Goal: Navigation & Orientation: Find specific page/section

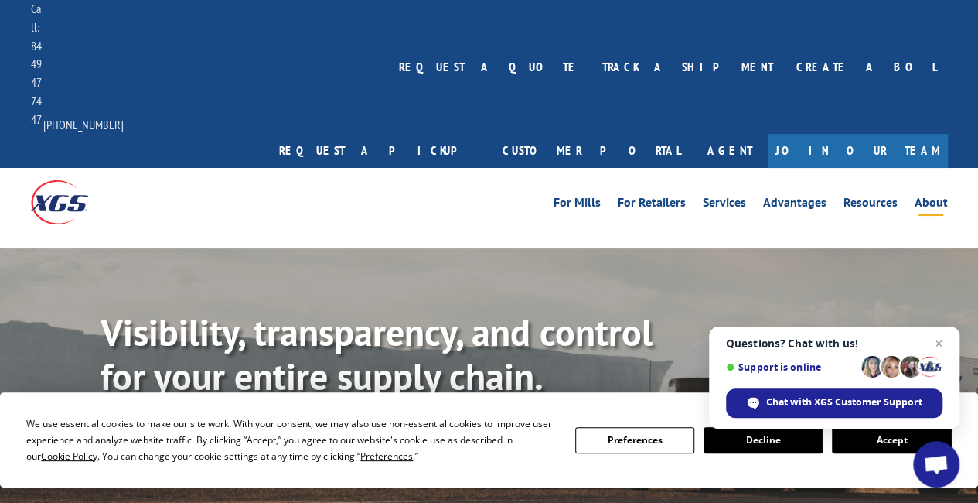
click at [925, 196] on link "About" at bounding box center [931, 204] width 33 height 17
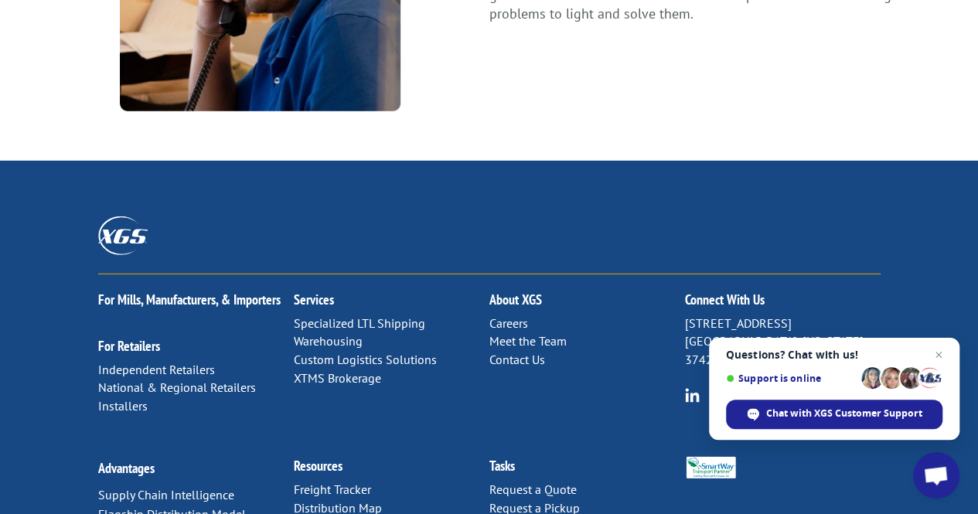
scroll to position [2181, 0]
